Goal: Task Accomplishment & Management: Manage account settings

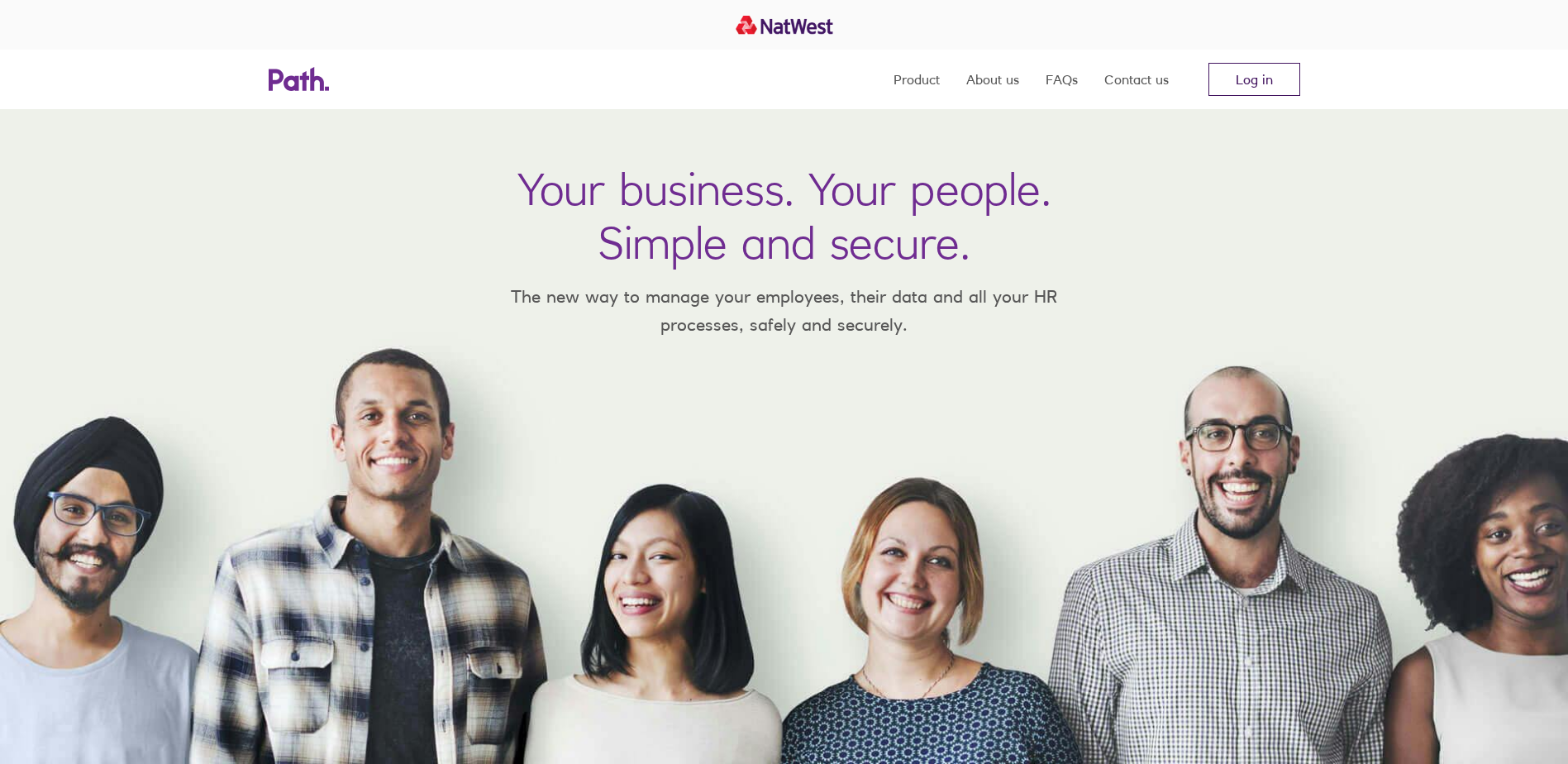
click at [1250, 81] on link "Log in" at bounding box center [1254, 80] width 92 height 33
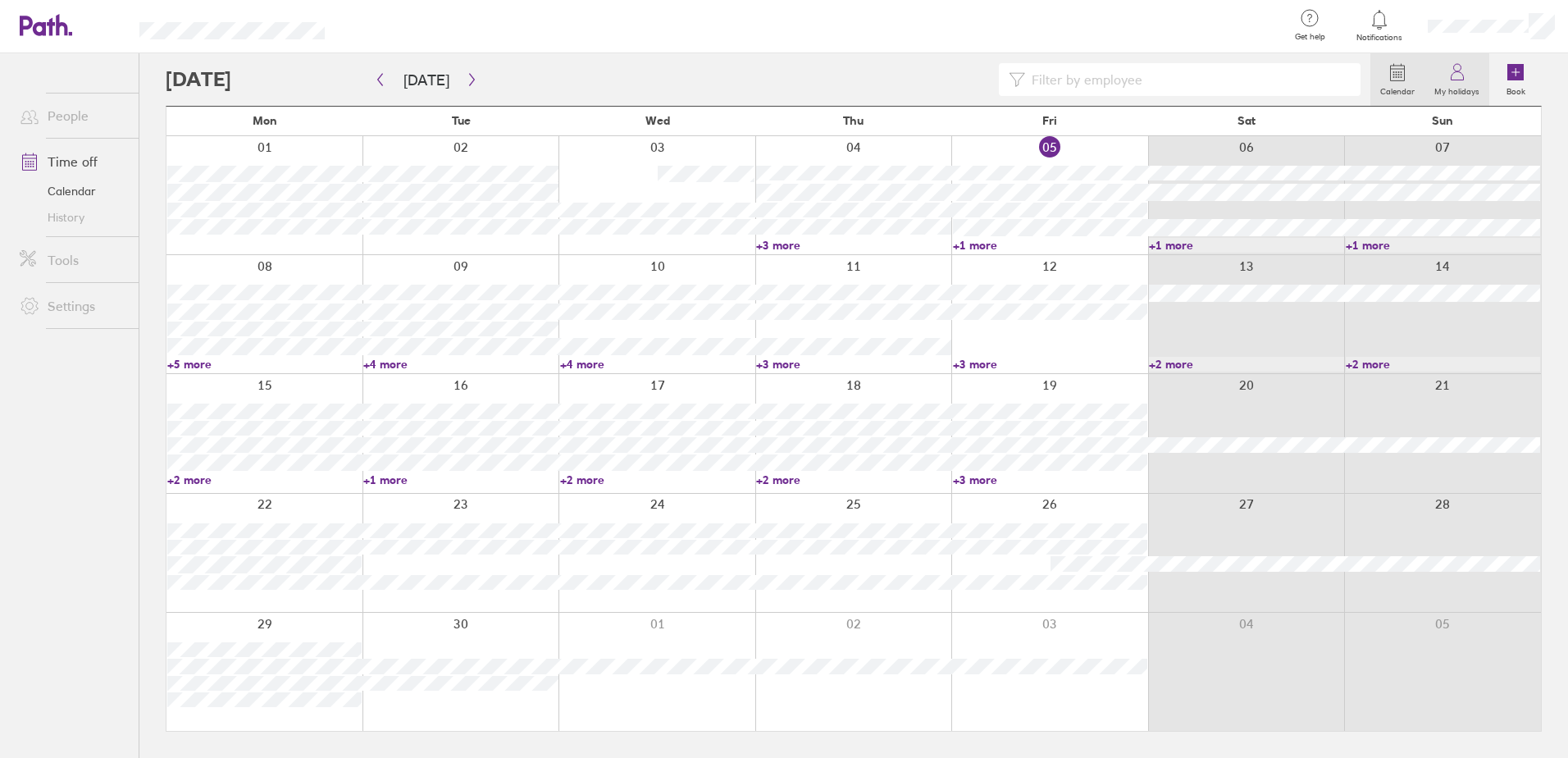
click at [1461, 73] on icon at bounding box center [1457, 76] width 12 height 9
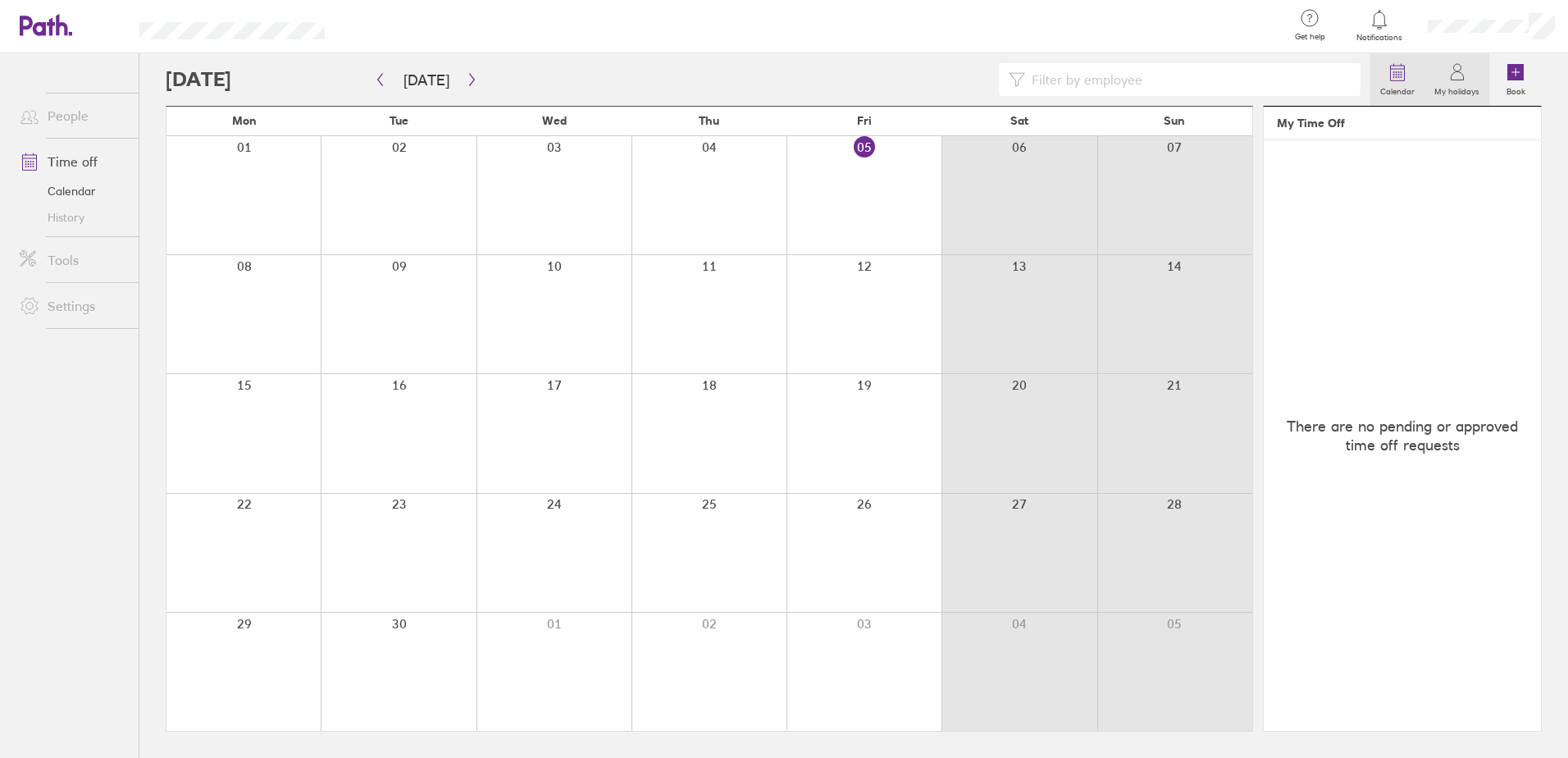
click at [1401, 80] on icon at bounding box center [1397, 72] width 20 height 20
